Goal: Entertainment & Leisure: Consume media (video, audio)

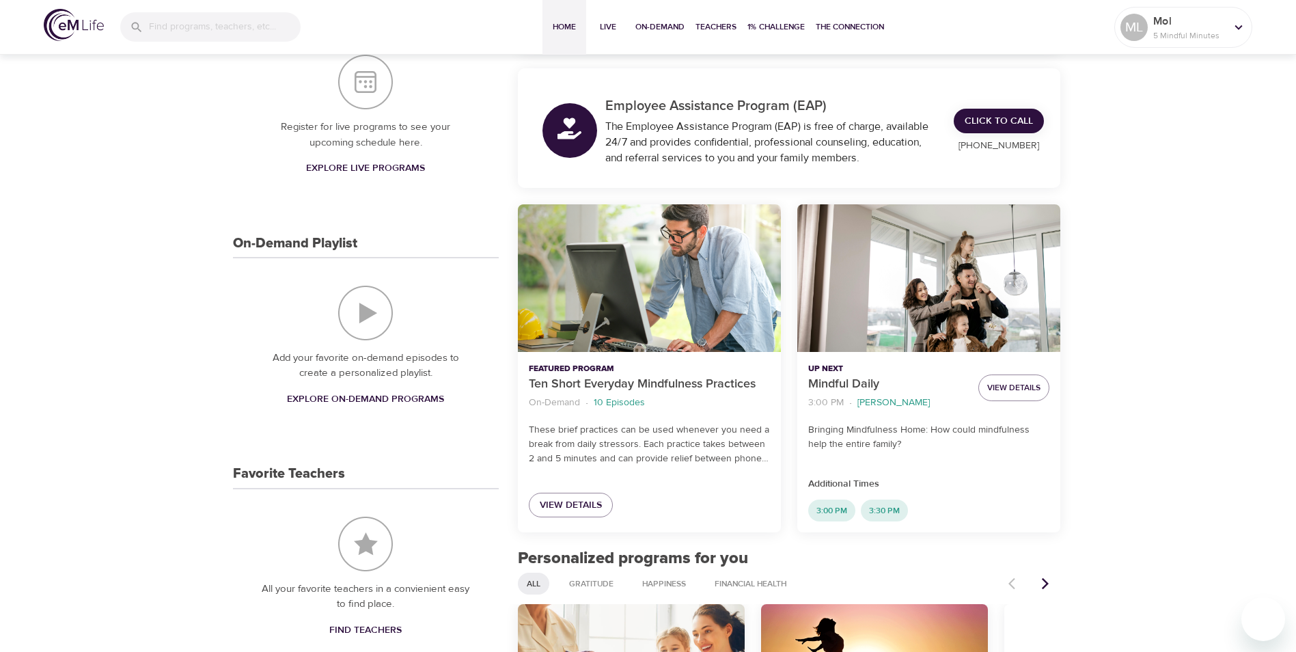
scroll to position [273, 0]
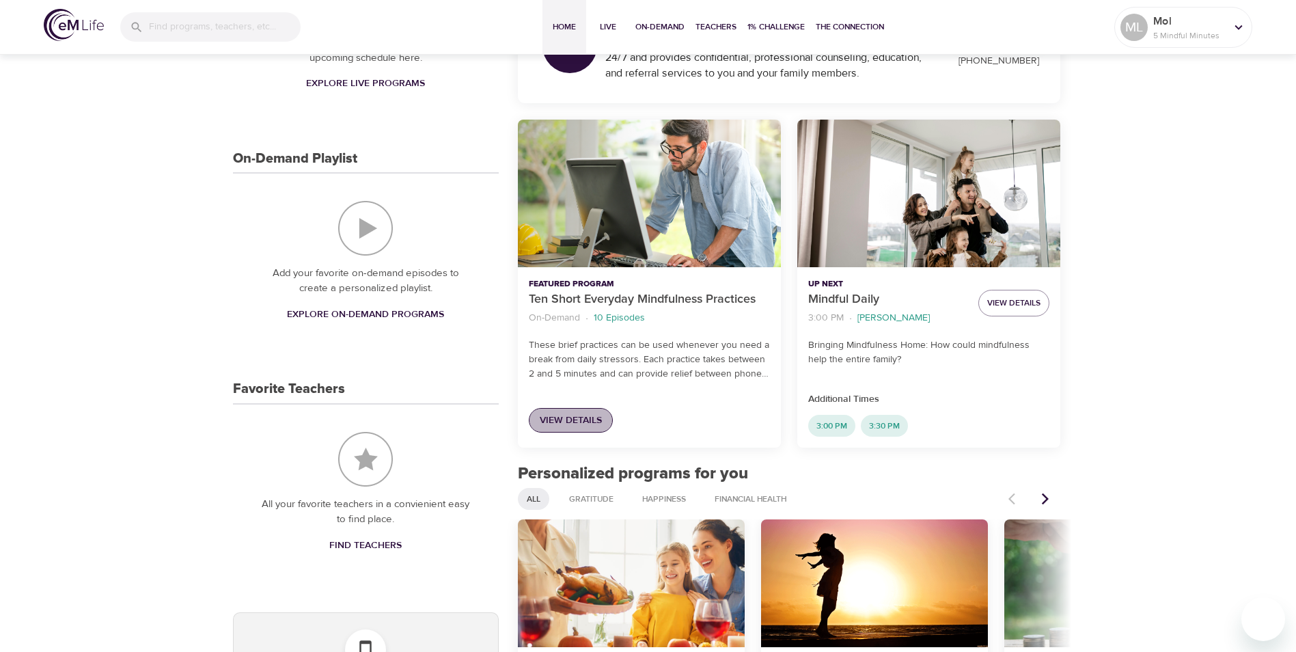
click at [576, 419] on span "View Details" at bounding box center [571, 420] width 62 height 17
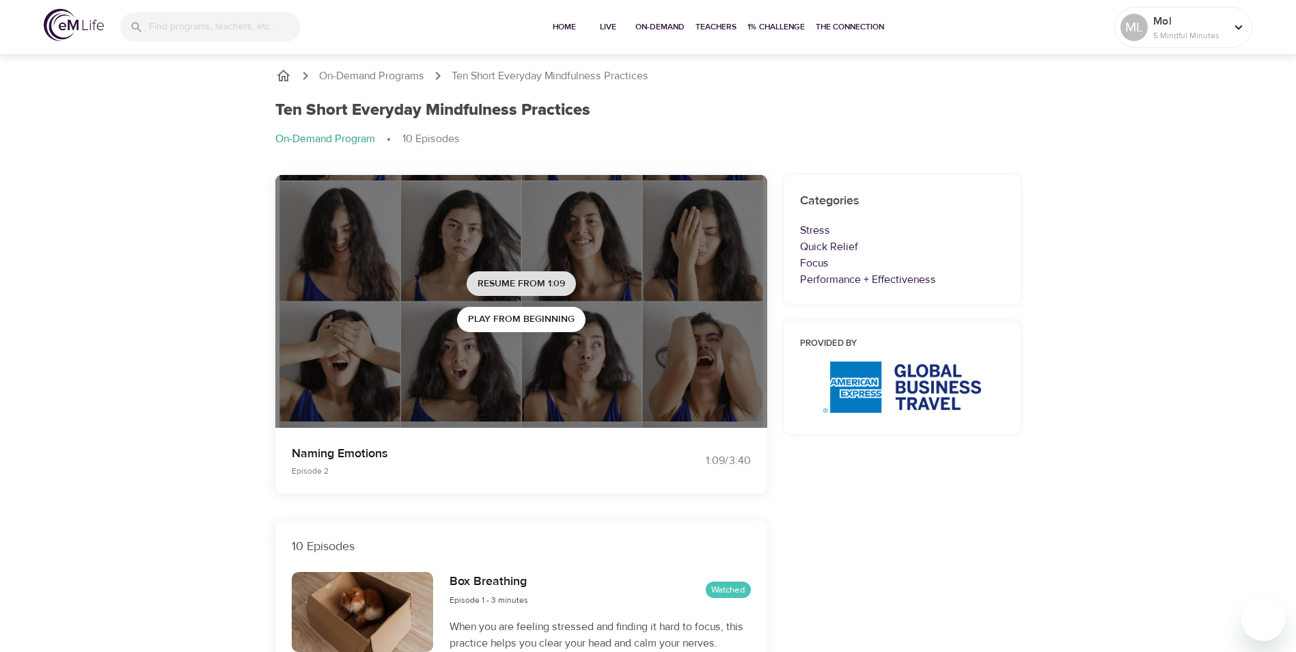
click at [525, 284] on span "Resume from 1:09" at bounding box center [520, 283] width 87 height 17
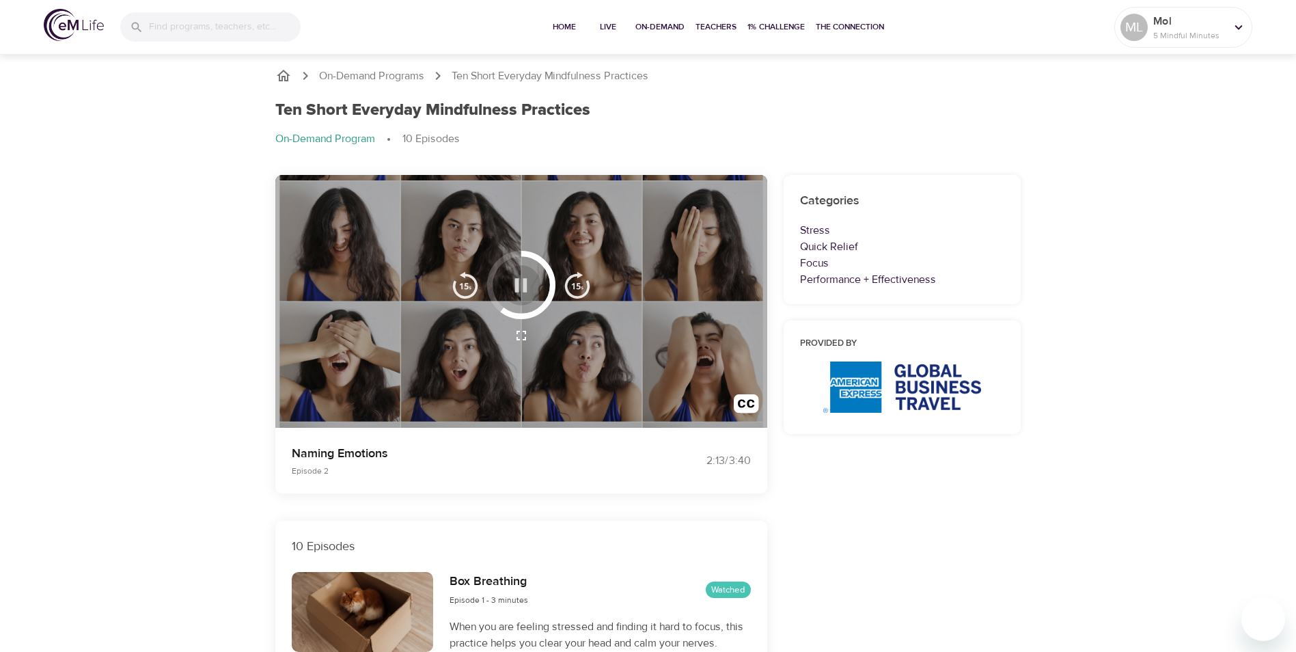
click at [521, 283] on icon "button" at bounding box center [521, 285] width 24 height 24
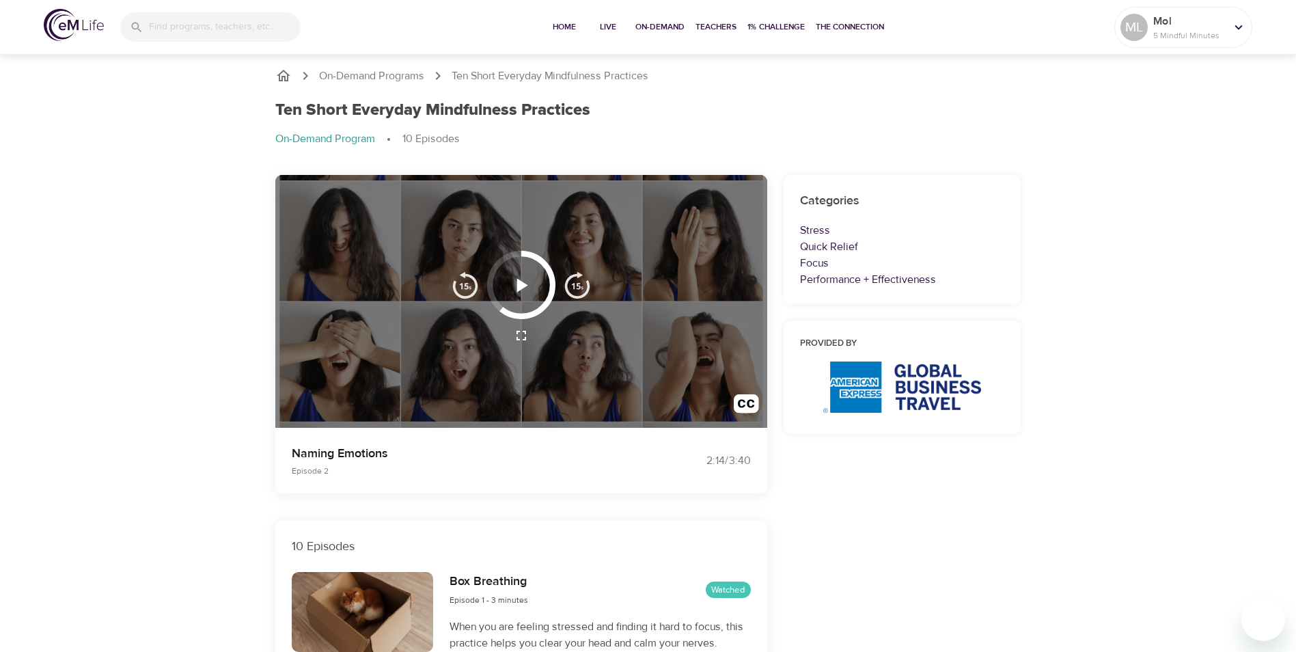
click at [519, 285] on icon "button" at bounding box center [522, 285] width 11 height 14
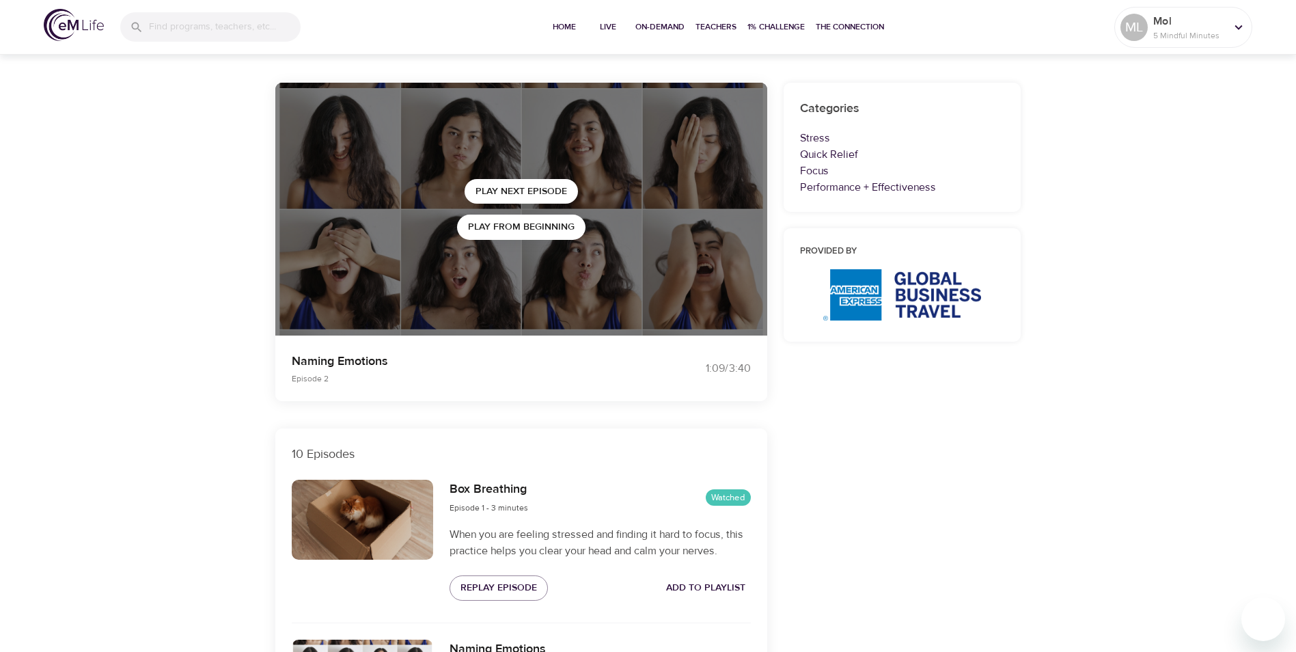
scroll to position [68, 0]
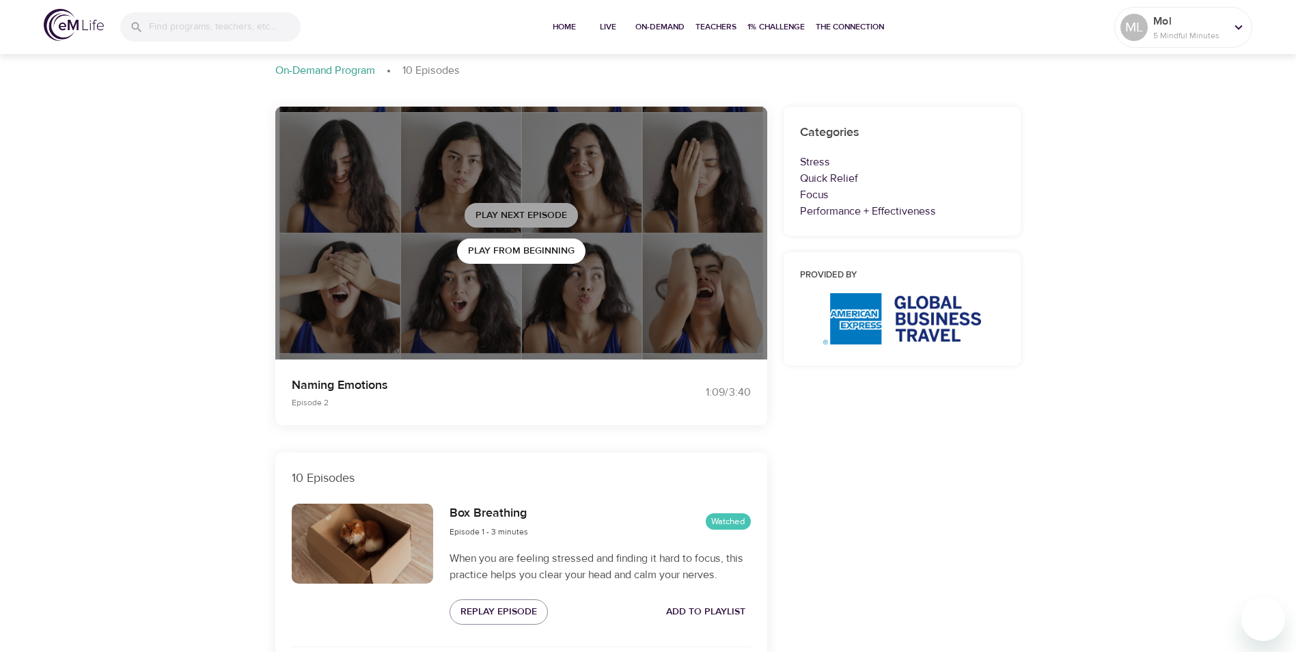
click at [525, 219] on span "Play Next Episode" at bounding box center [521, 215] width 92 height 17
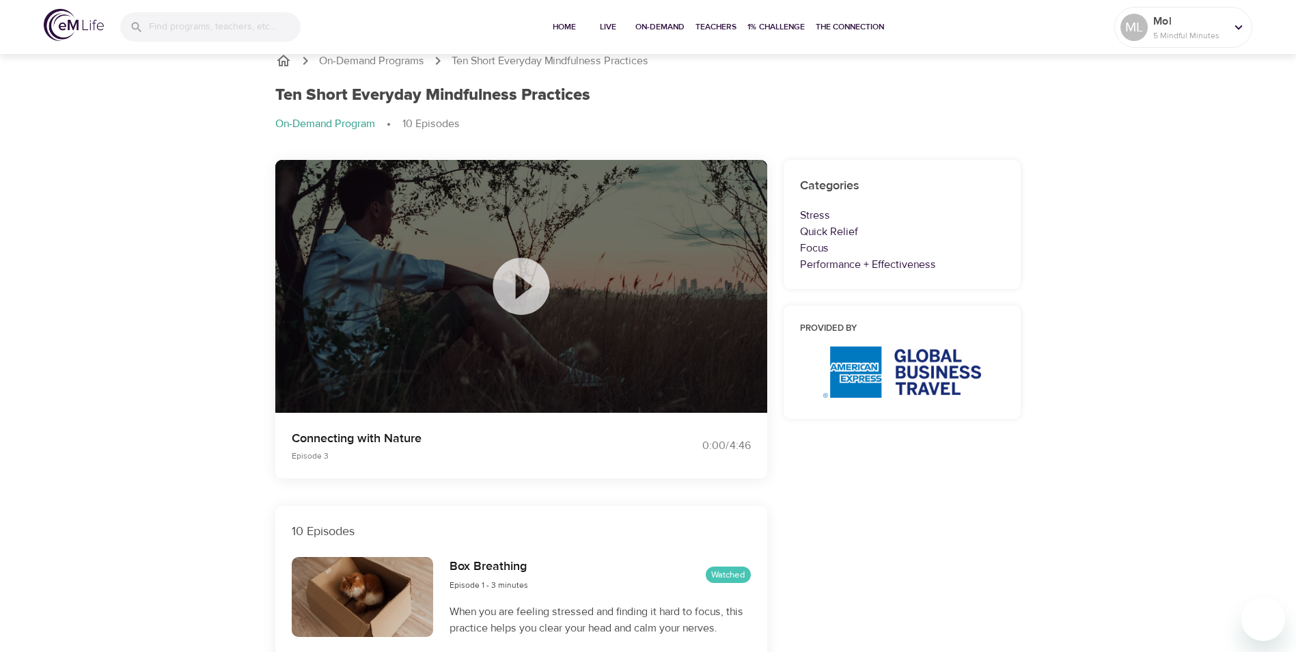
scroll to position [0, 0]
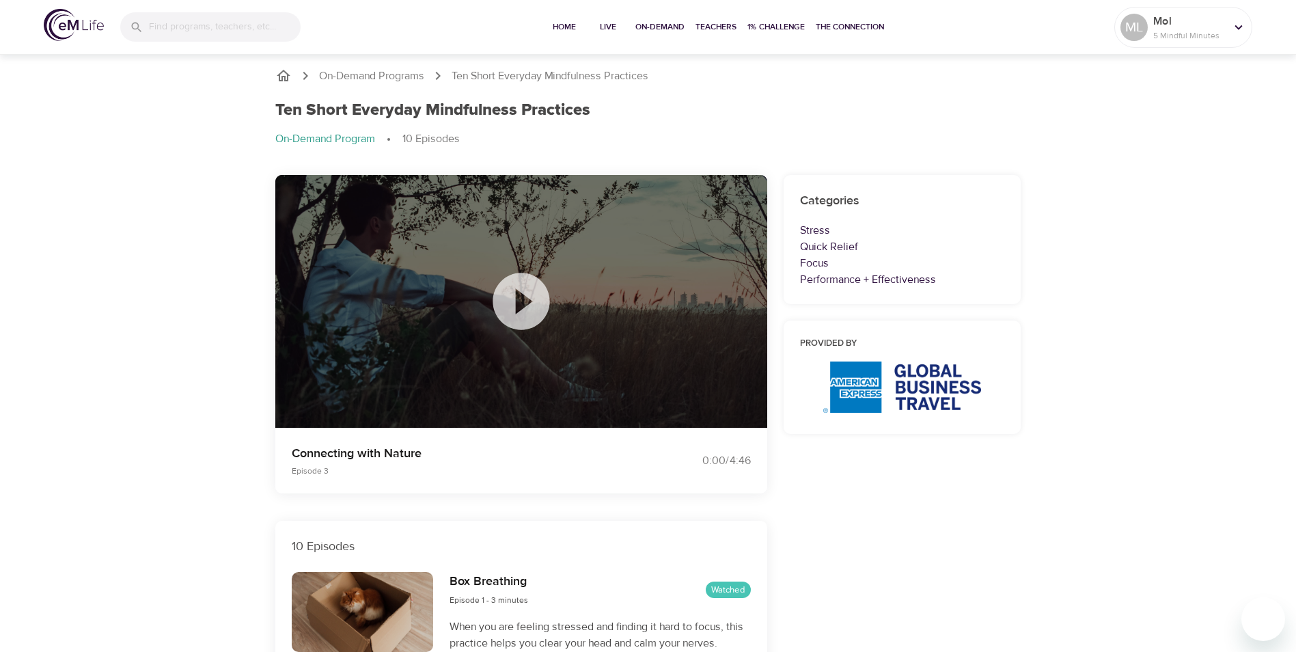
click at [520, 302] on icon at bounding box center [521, 301] width 68 height 68
click at [515, 305] on icon at bounding box center [520, 301] width 57 height 57
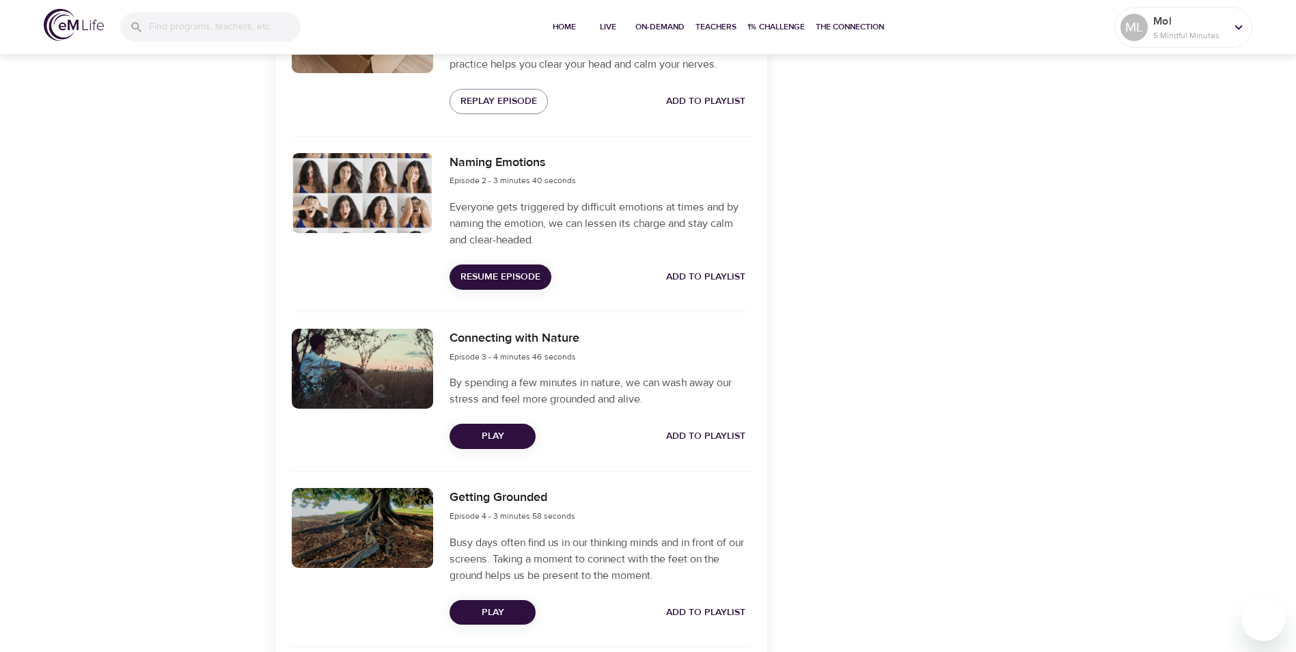
scroll to position [615, 0]
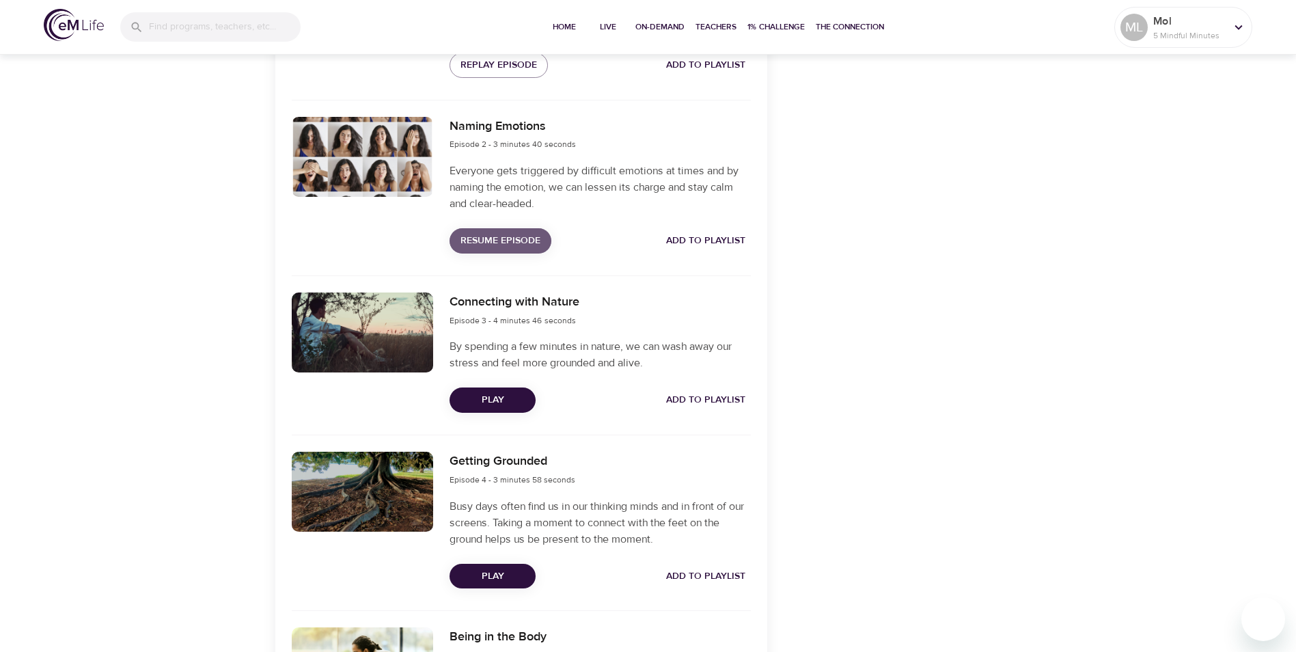
click at [519, 245] on span "Resume Episode" at bounding box center [500, 240] width 80 height 17
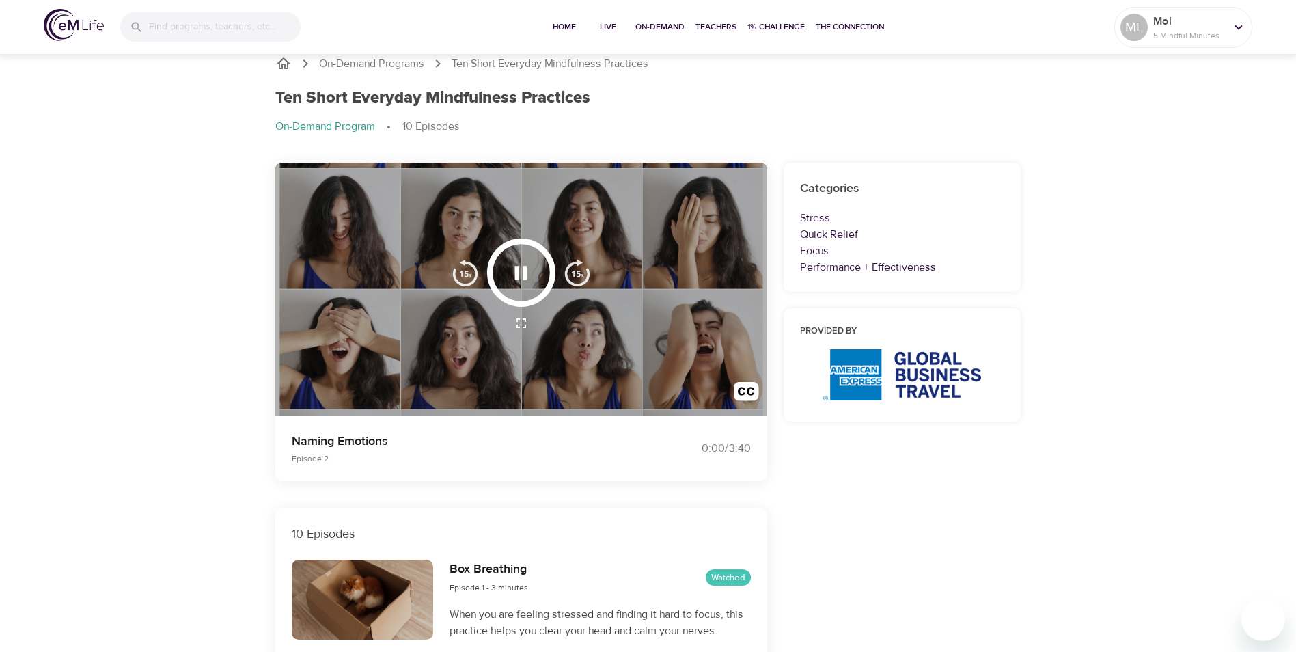
scroll to position [0, 0]
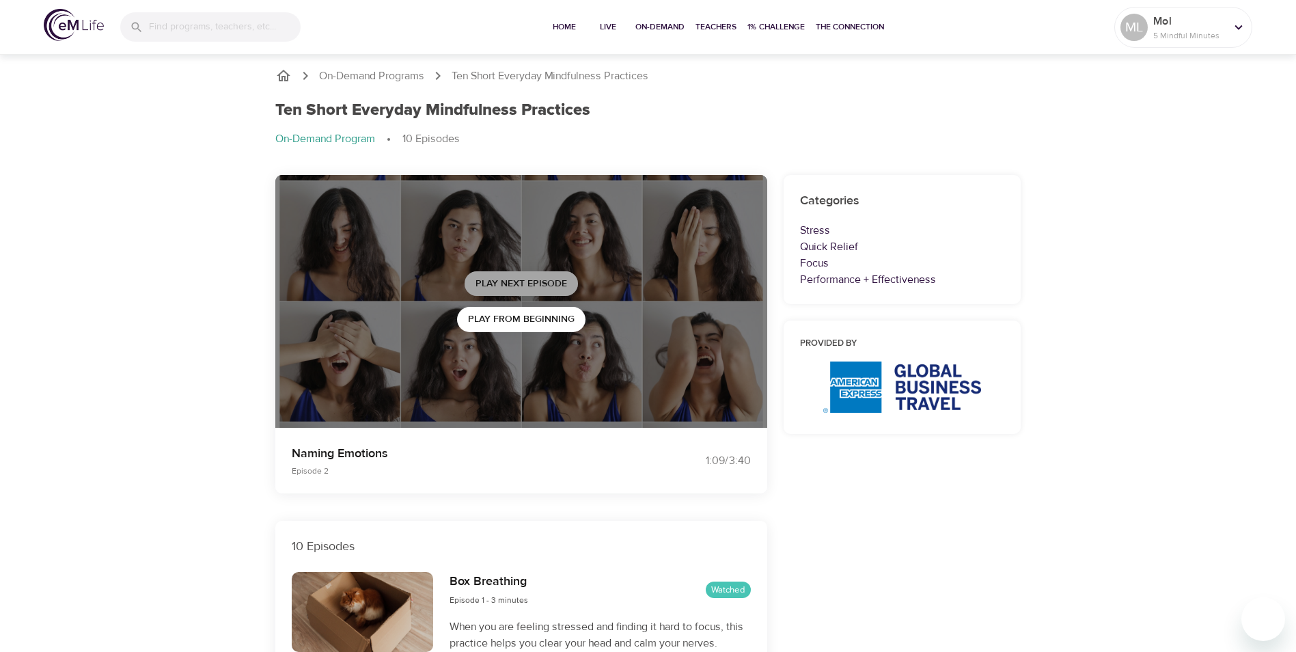
click at [542, 282] on span "Play Next Episode" at bounding box center [521, 283] width 92 height 17
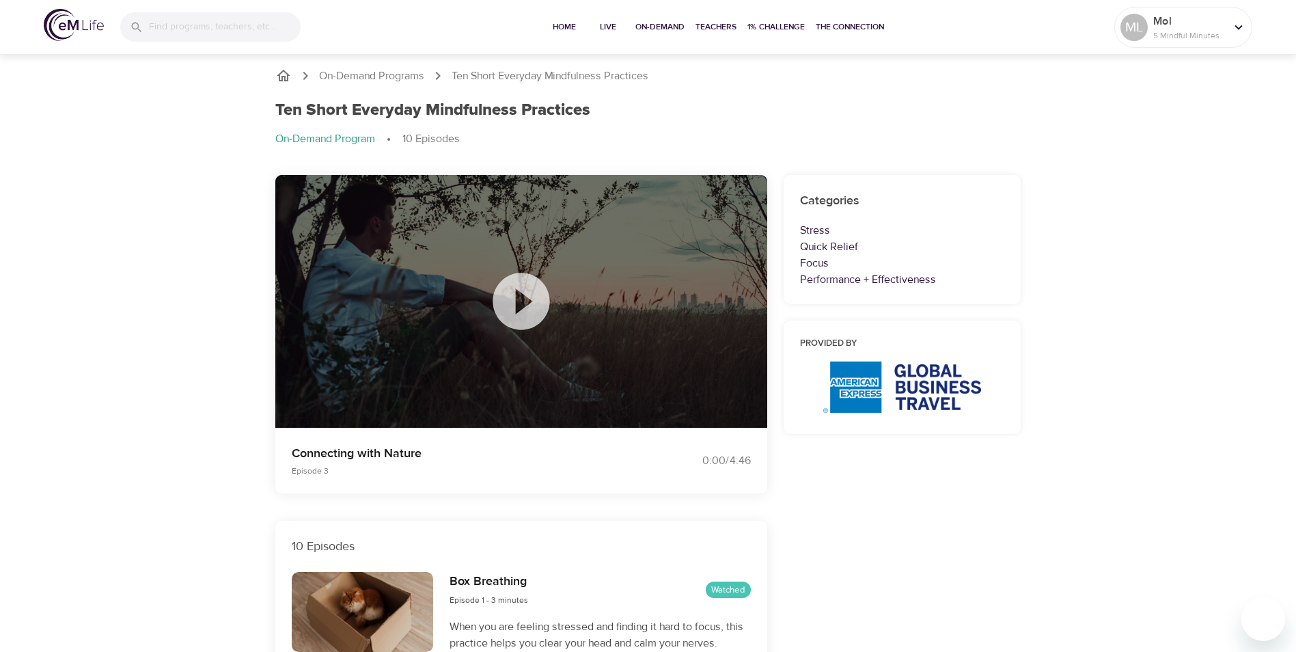
click at [525, 307] on icon at bounding box center [520, 301] width 57 height 57
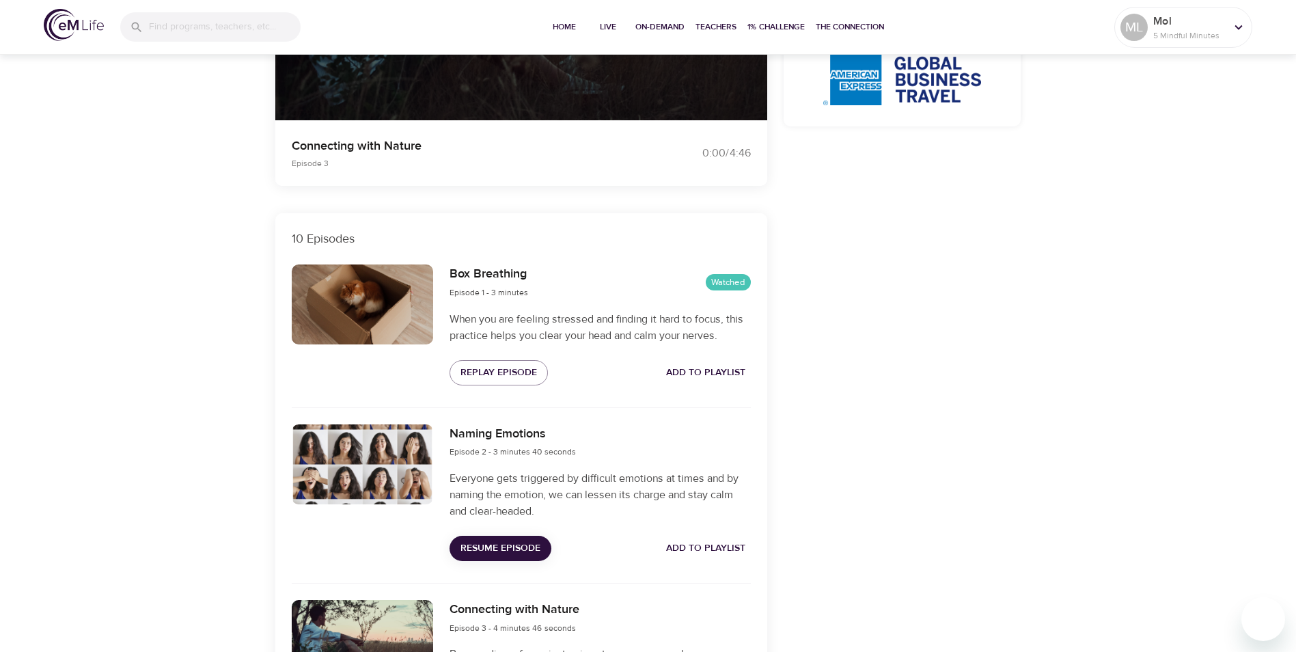
scroll to position [34, 0]
